Goal: Information Seeking & Learning: Learn about a topic

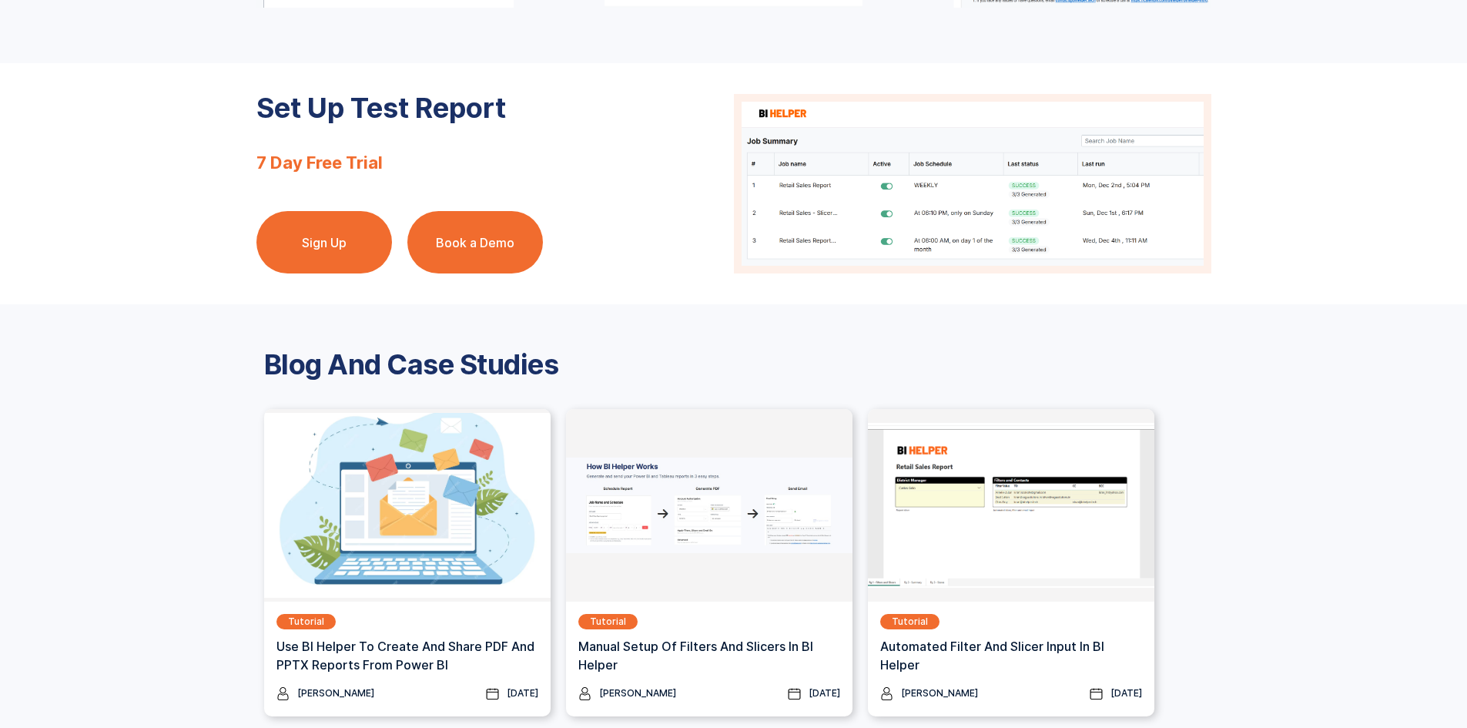
scroll to position [1694, 0]
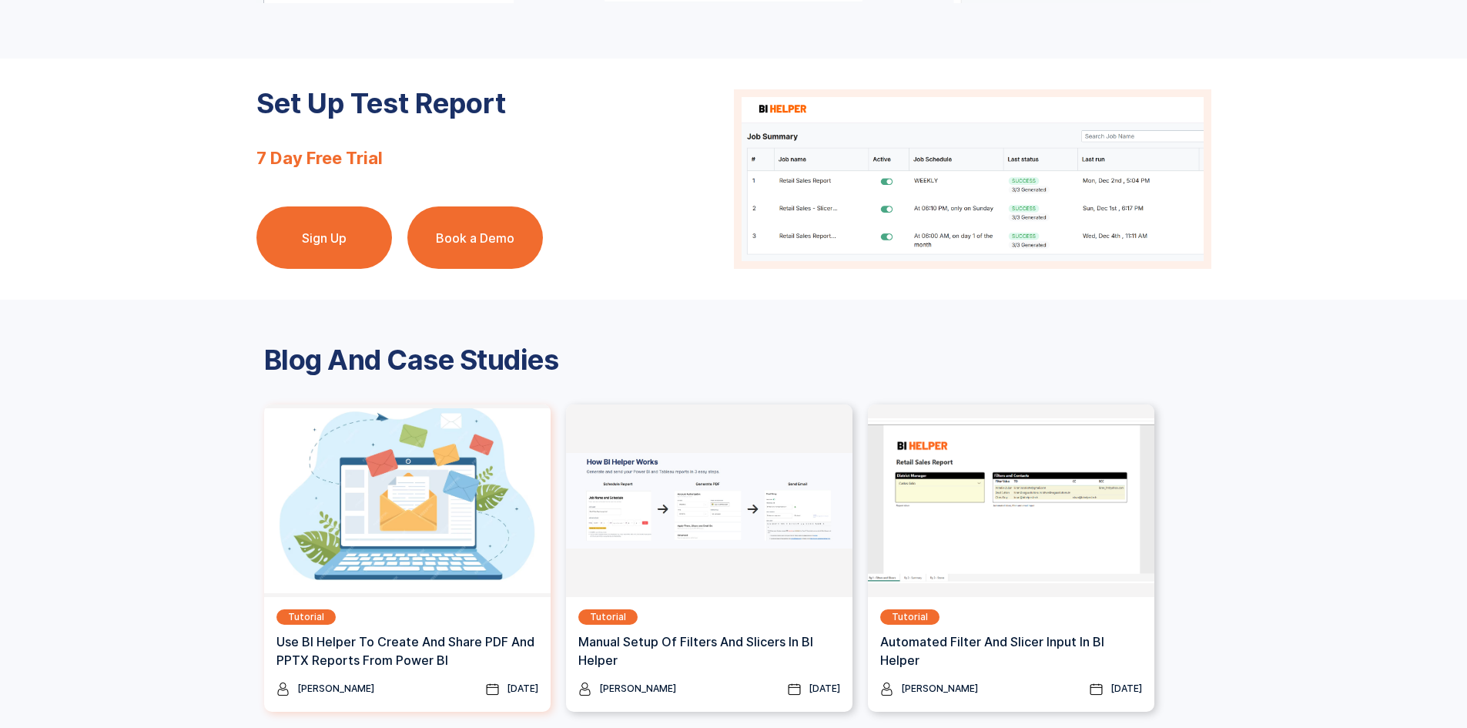
click at [319, 544] on img at bounding box center [407, 500] width 286 height 192
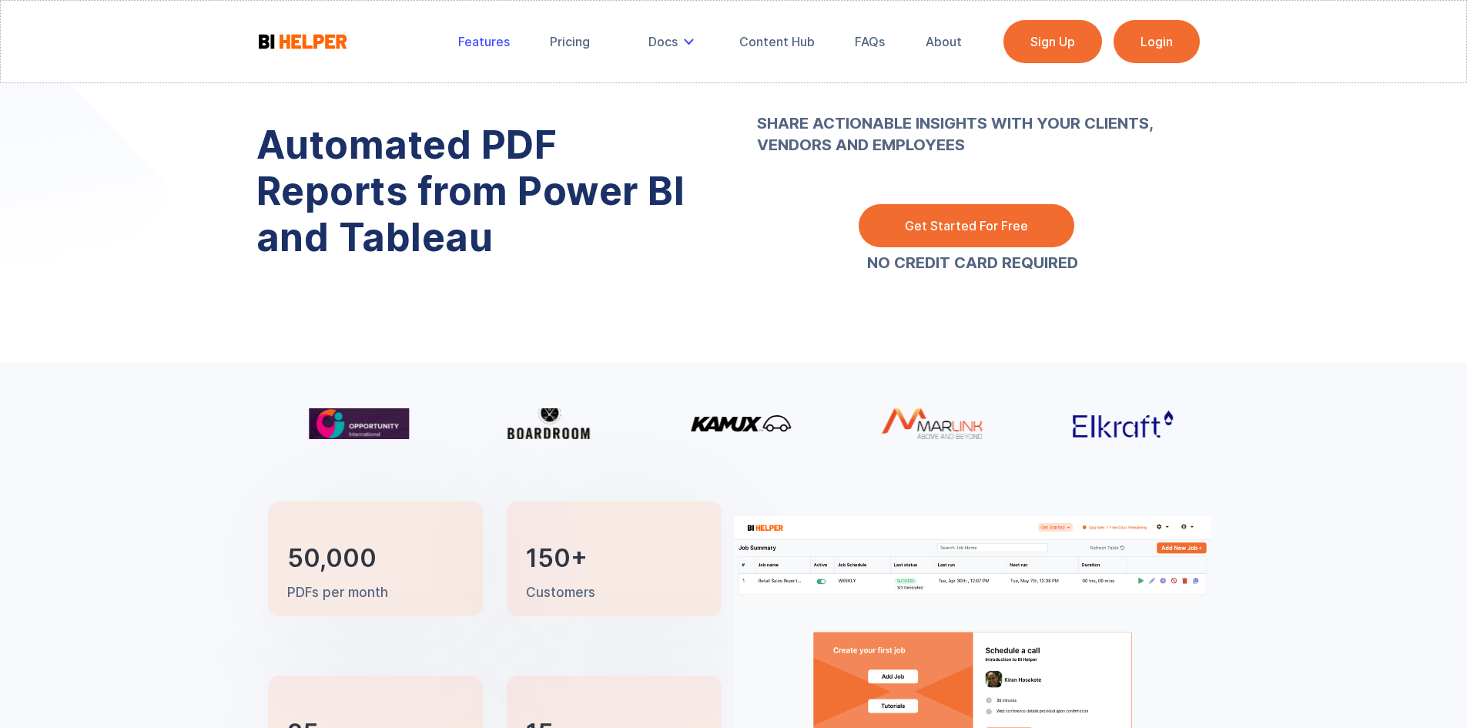
click at [494, 42] on div "Features" at bounding box center [484, 41] width 52 height 15
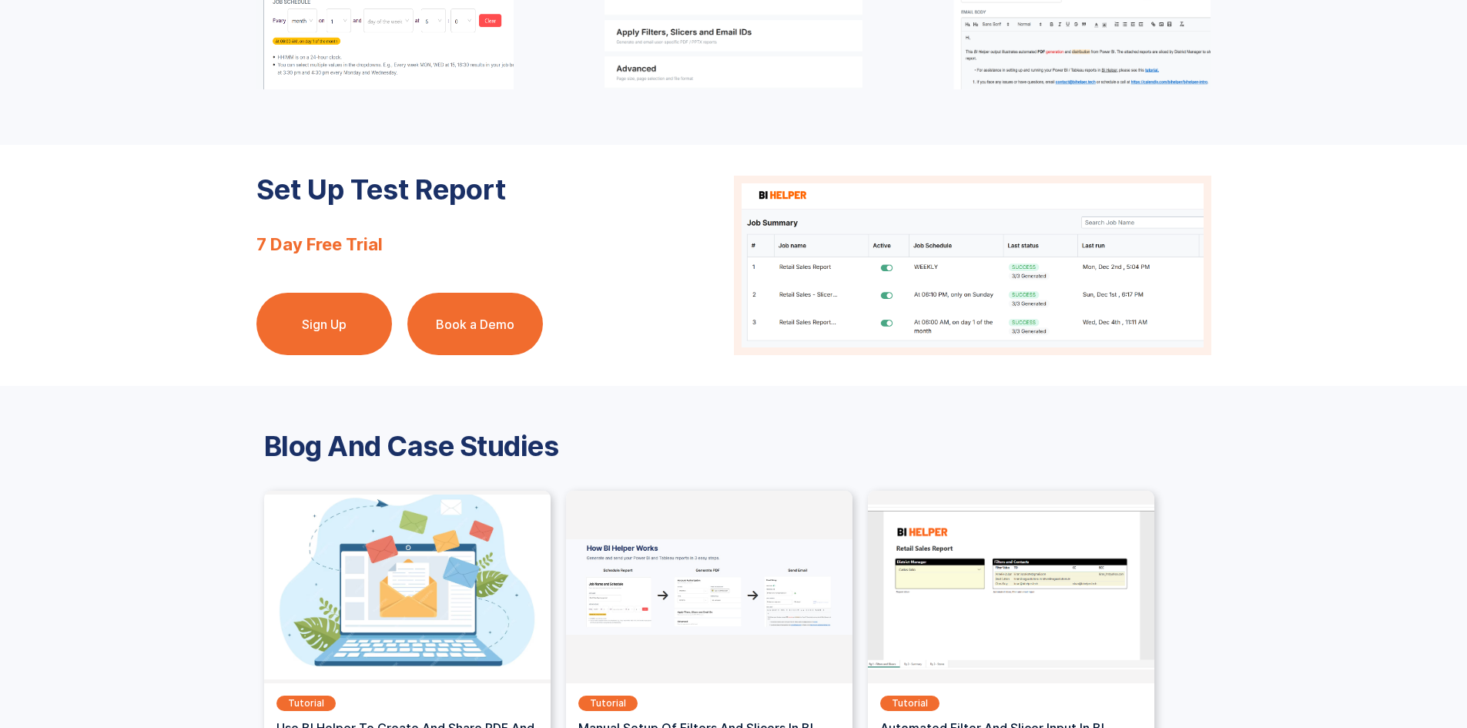
scroll to position [1617, 0]
